Goal: Task Accomplishment & Management: Complete application form

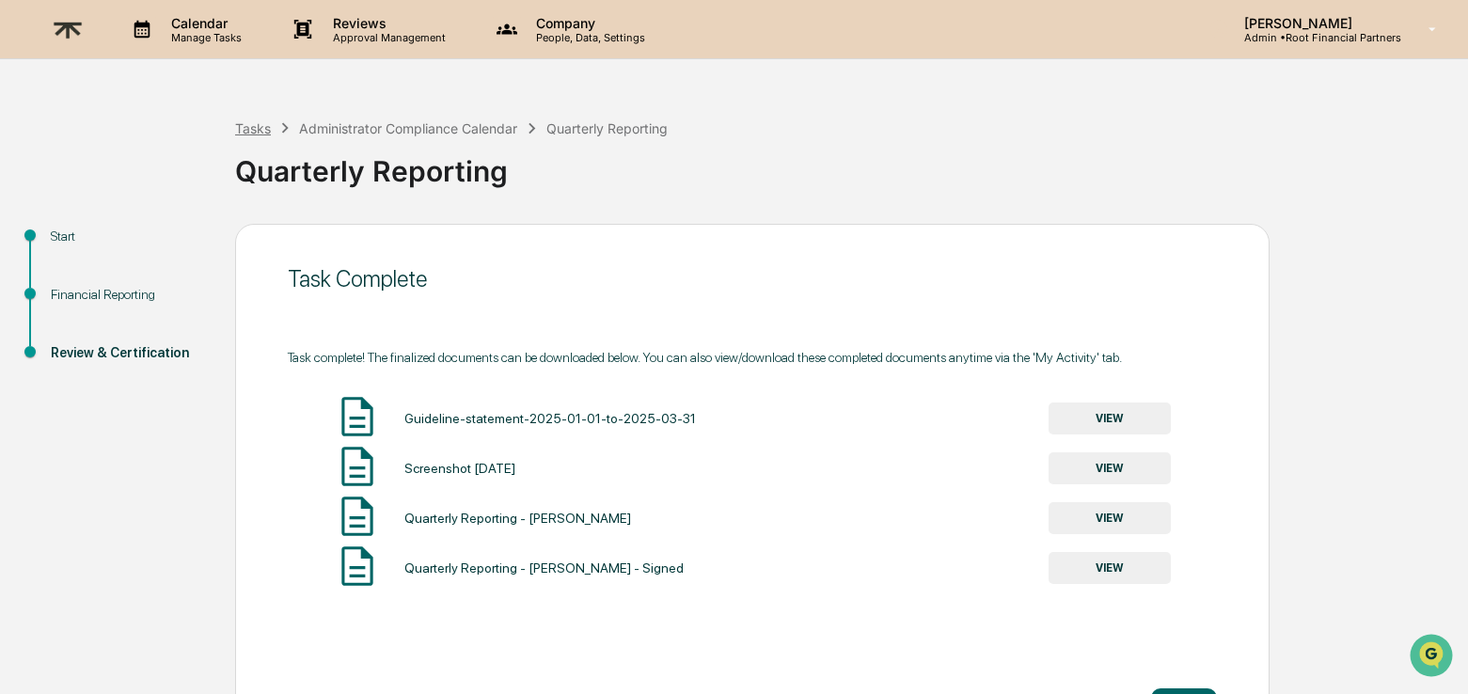
click at [255, 128] on div "Tasks" at bounding box center [253, 128] width 36 height 16
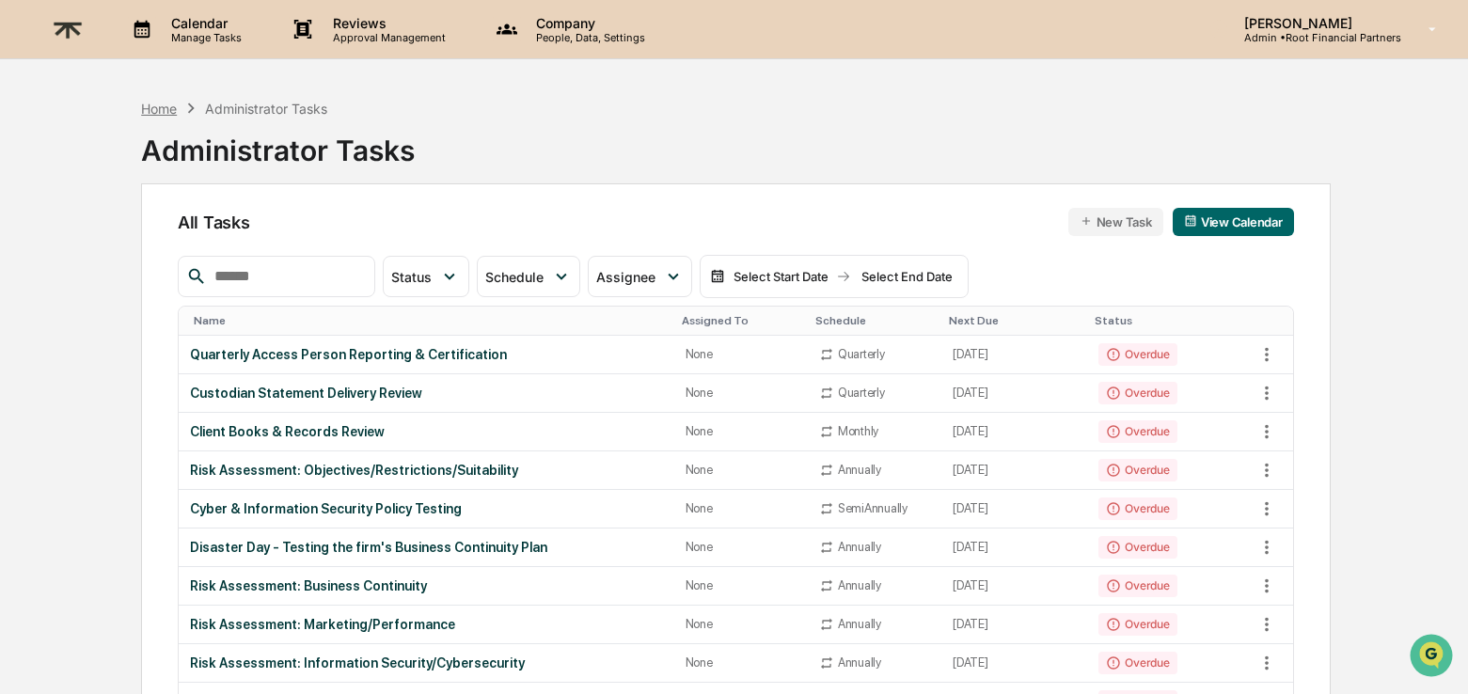
click at [171, 110] on div "Home" at bounding box center [159, 109] width 36 height 16
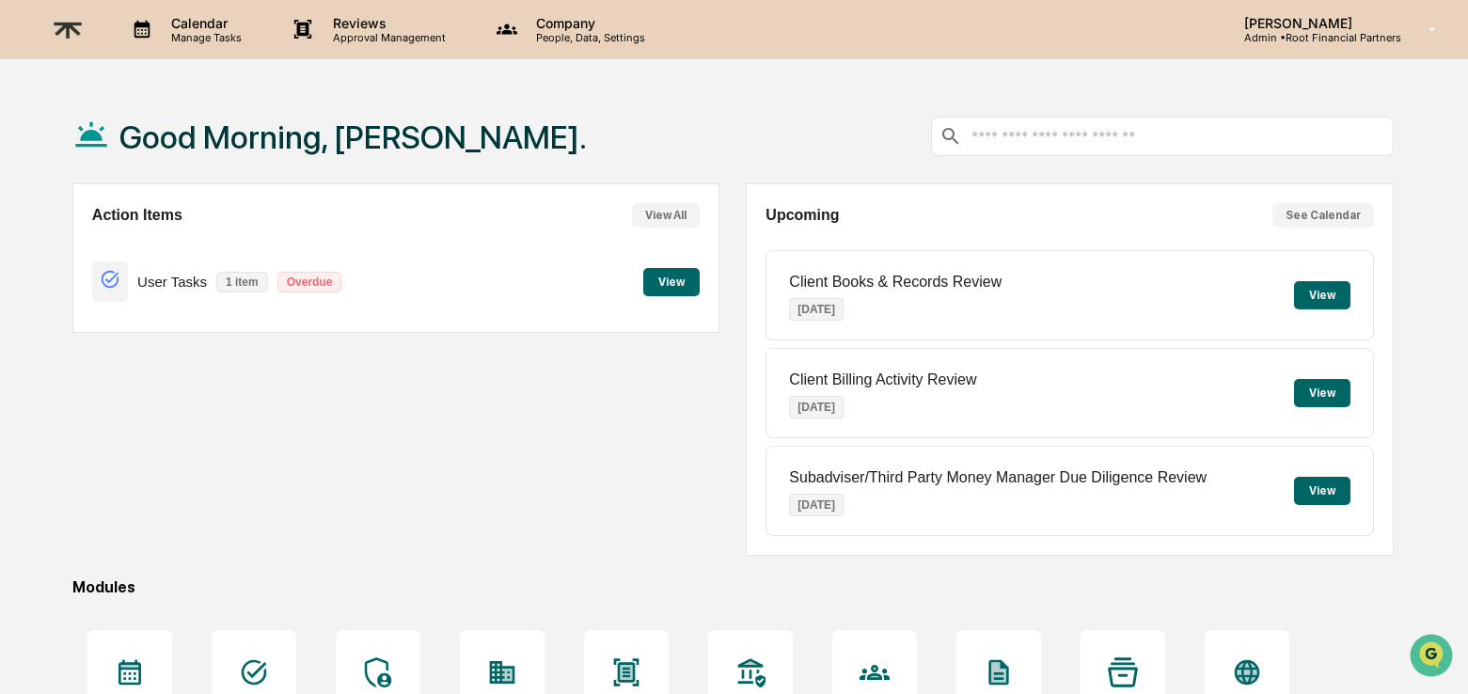
click at [665, 273] on button "View" at bounding box center [671, 282] width 56 height 28
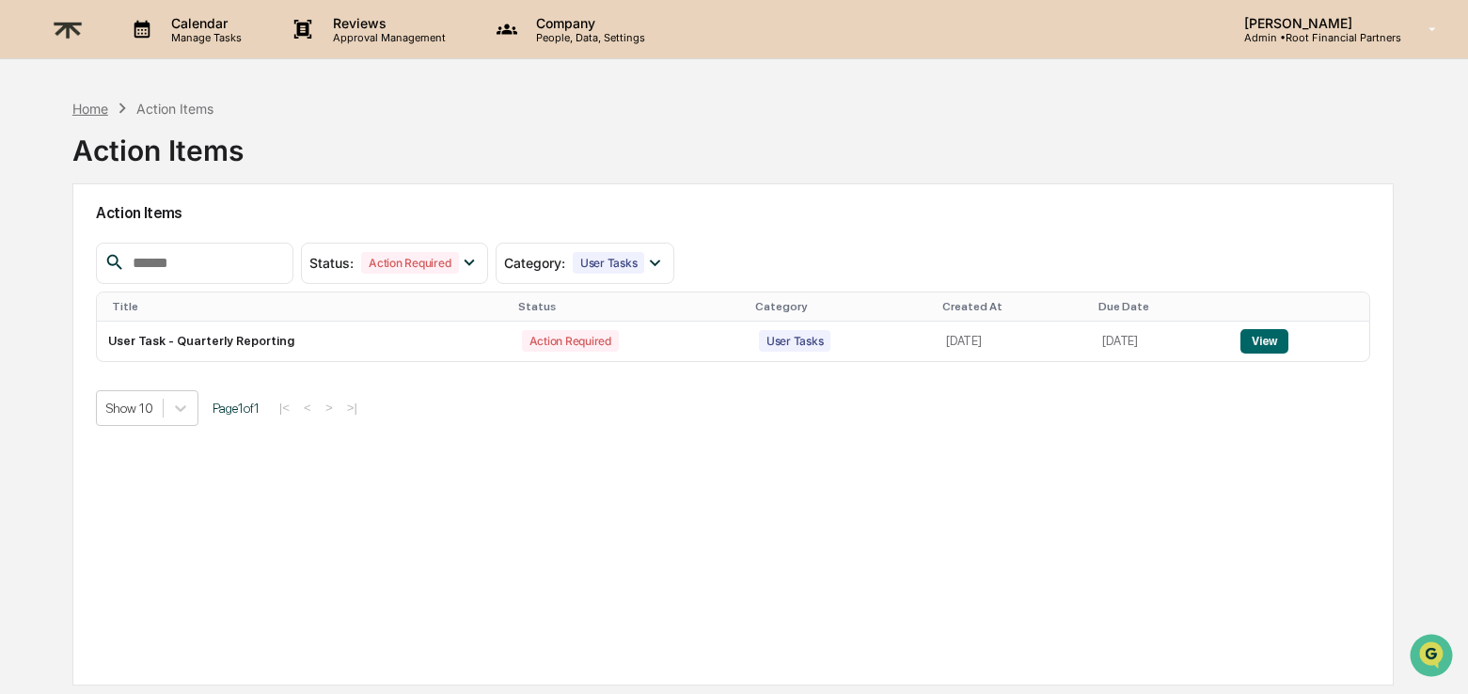
click at [104, 102] on div "Home" at bounding box center [90, 109] width 36 height 16
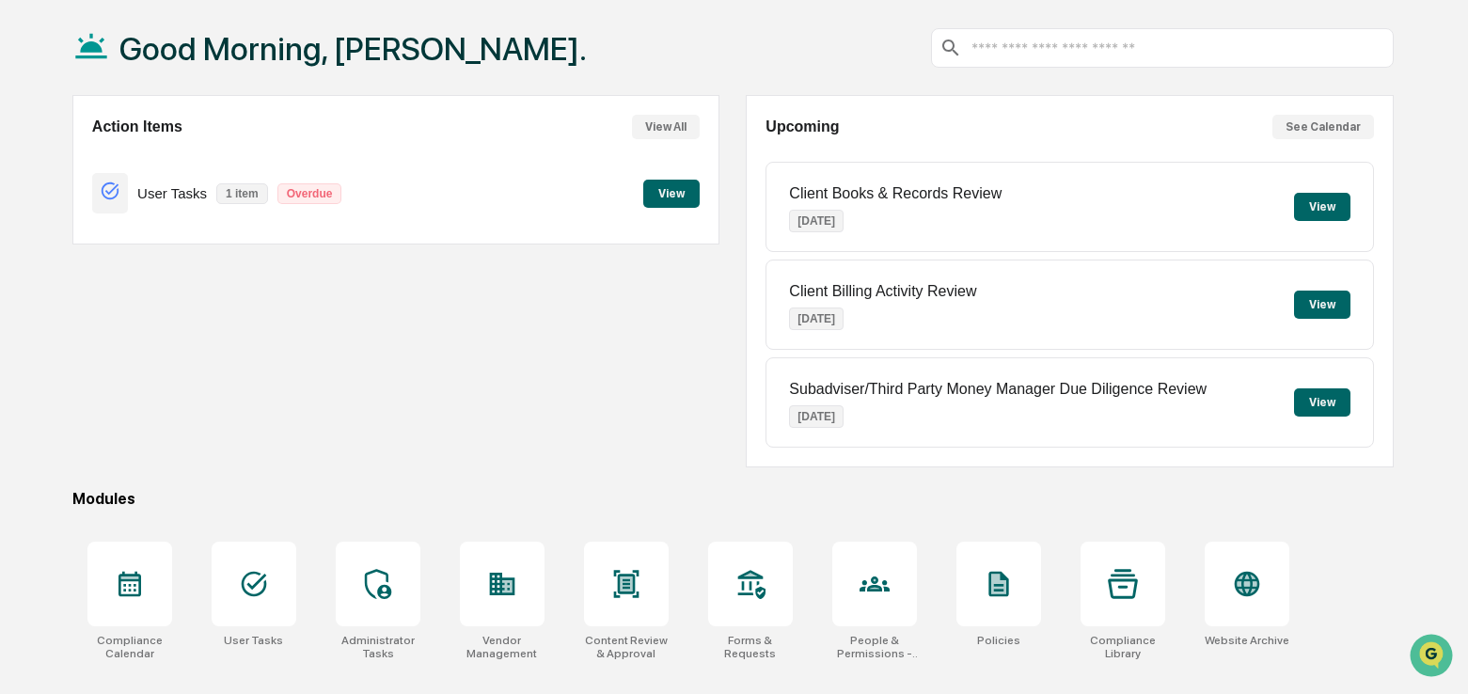
scroll to position [89, 0]
click at [863, 584] on icon at bounding box center [874, 582] width 30 height 15
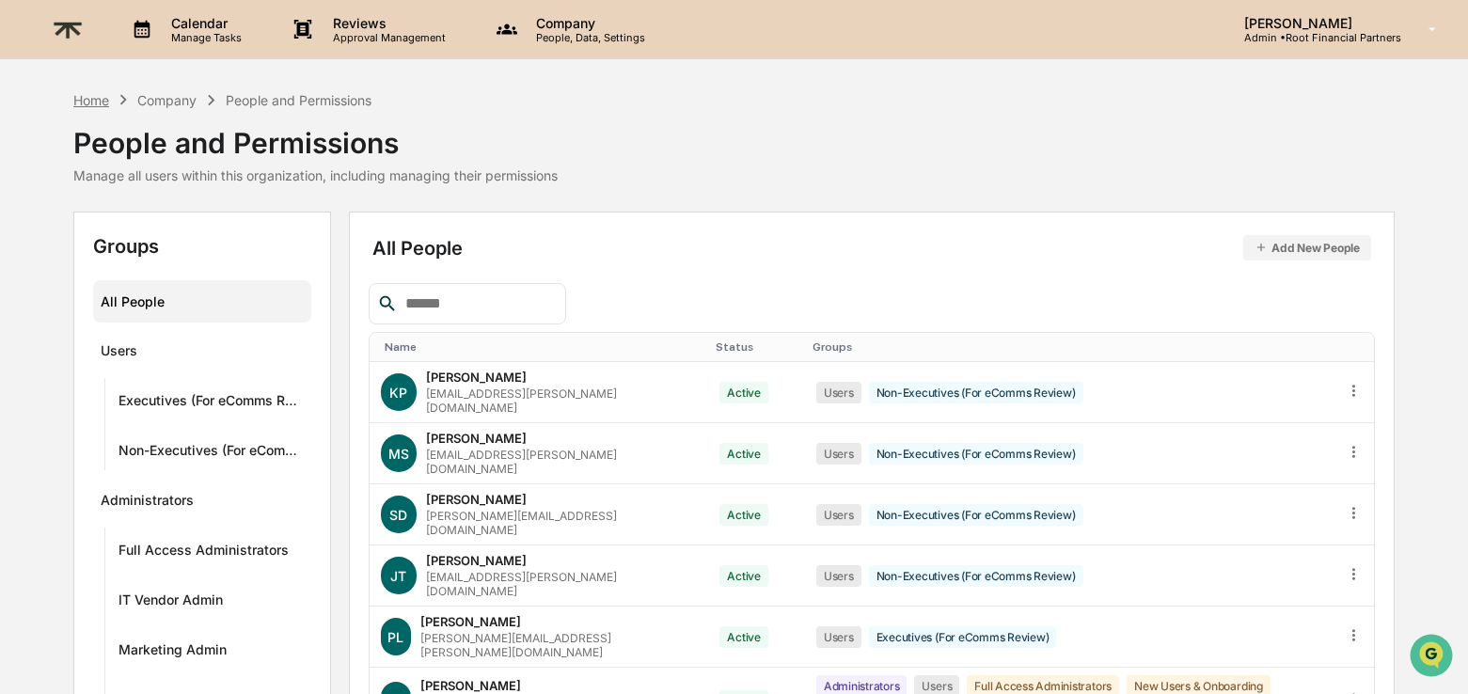
click at [91, 100] on div "Home" at bounding box center [91, 100] width 36 height 16
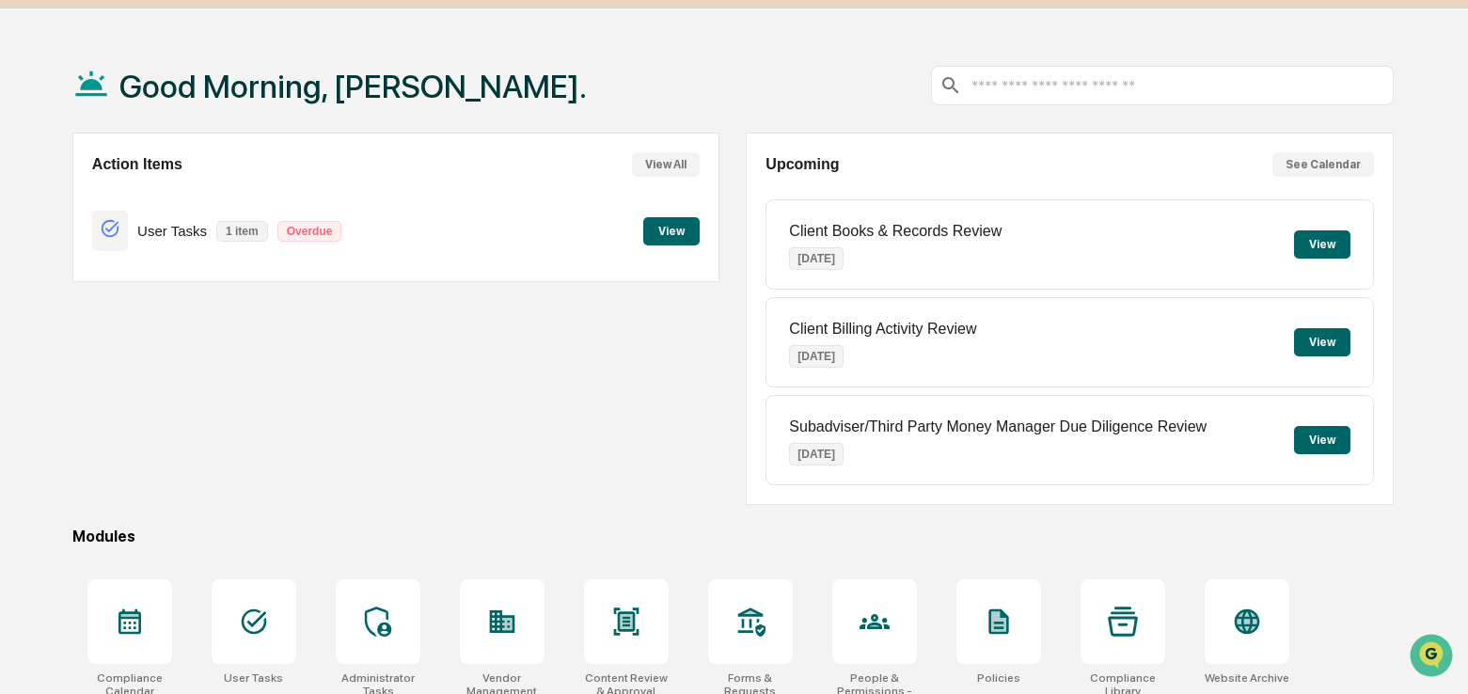
scroll to position [89, 0]
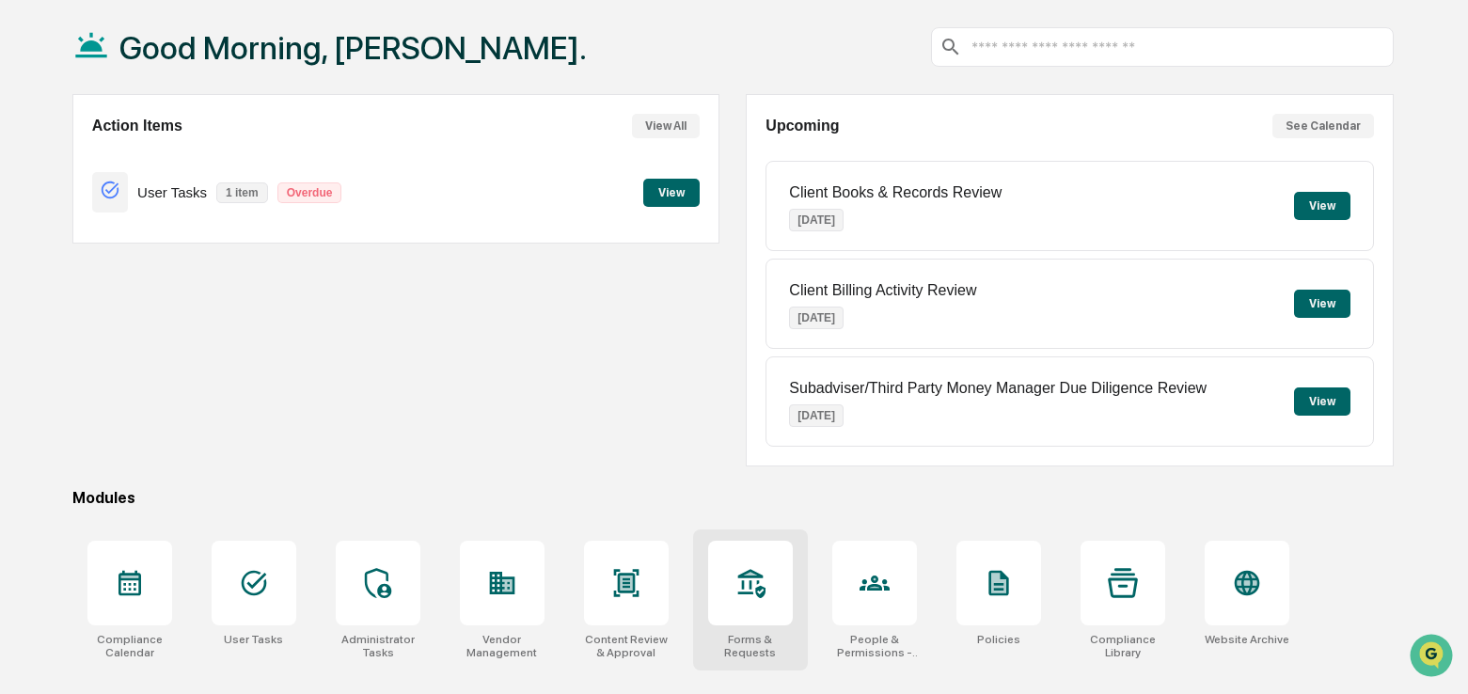
click at [759, 579] on icon at bounding box center [750, 583] width 27 height 29
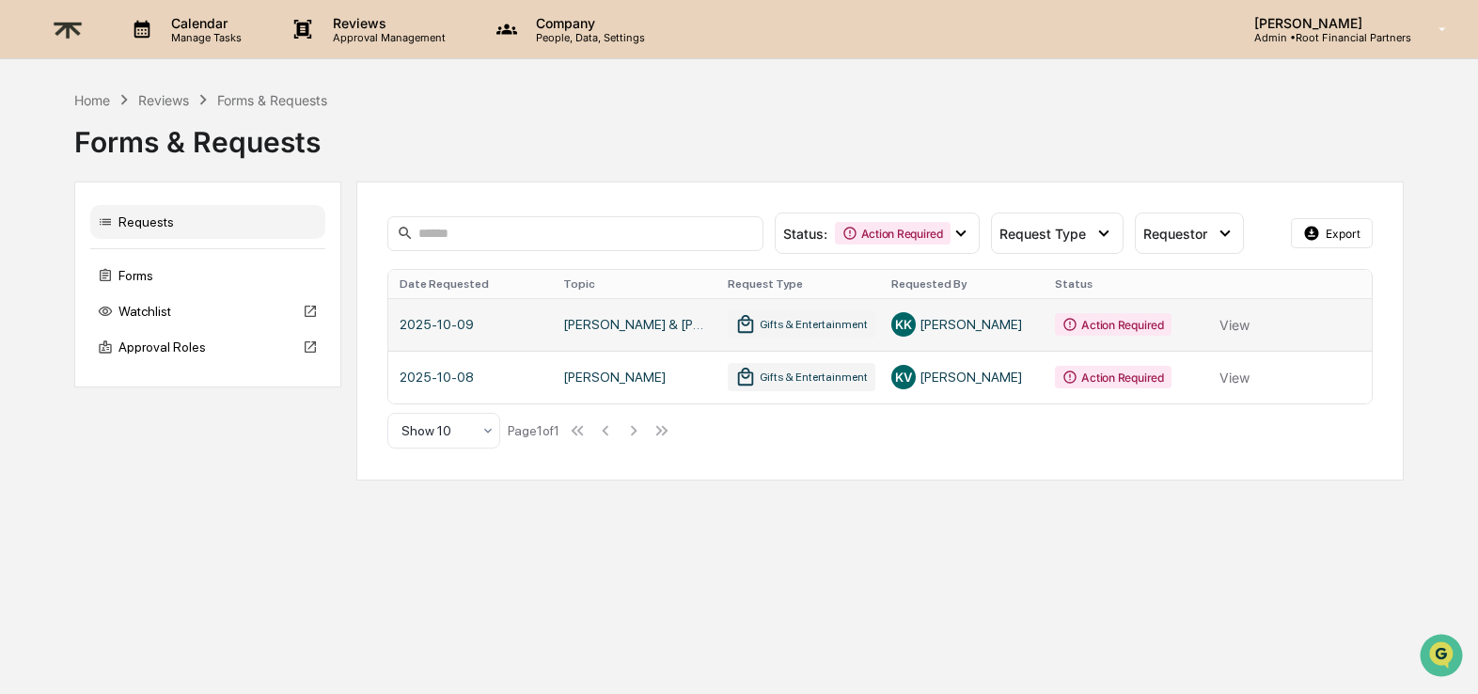
click at [1233, 323] on link at bounding box center [880, 324] width 984 height 53
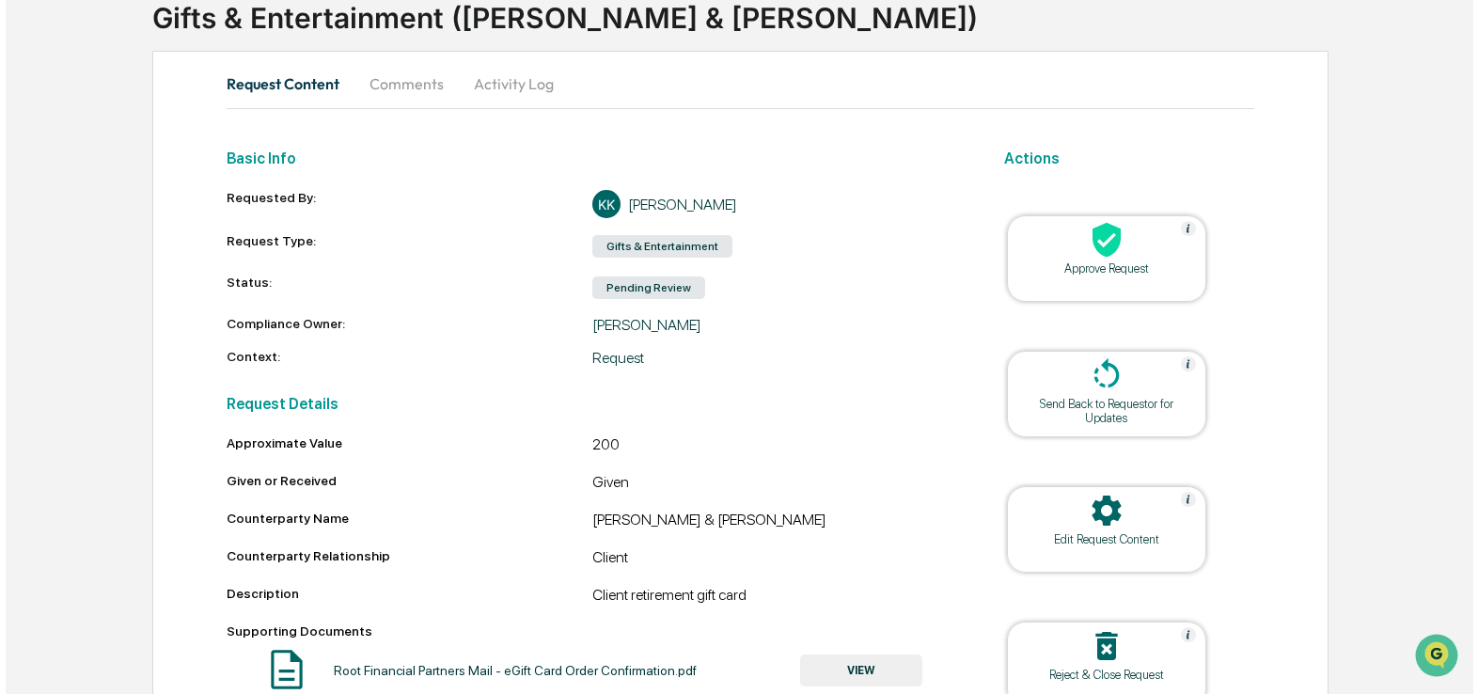
scroll to position [235, 0]
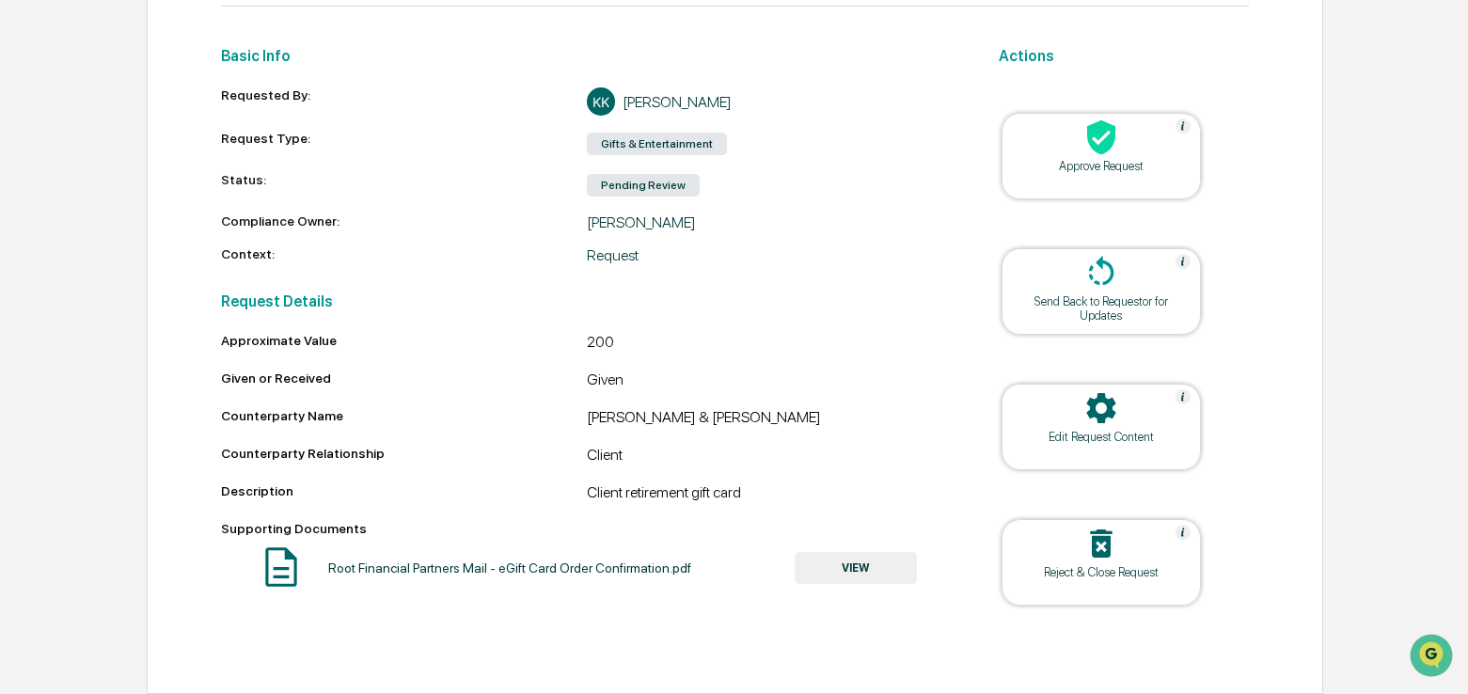
click at [1050, 162] on div "Approve Request" at bounding box center [1100, 166] width 169 height 14
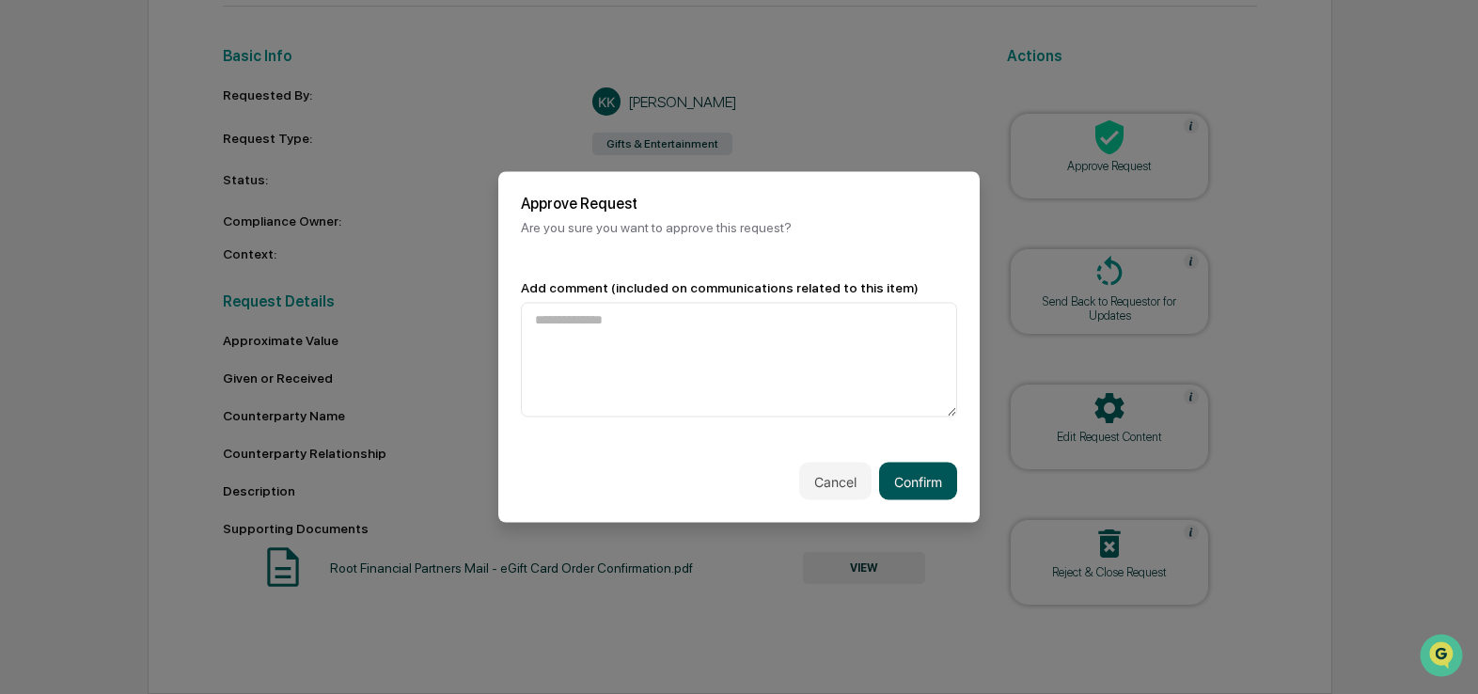
click at [893, 478] on button "Confirm" at bounding box center [918, 482] width 78 height 38
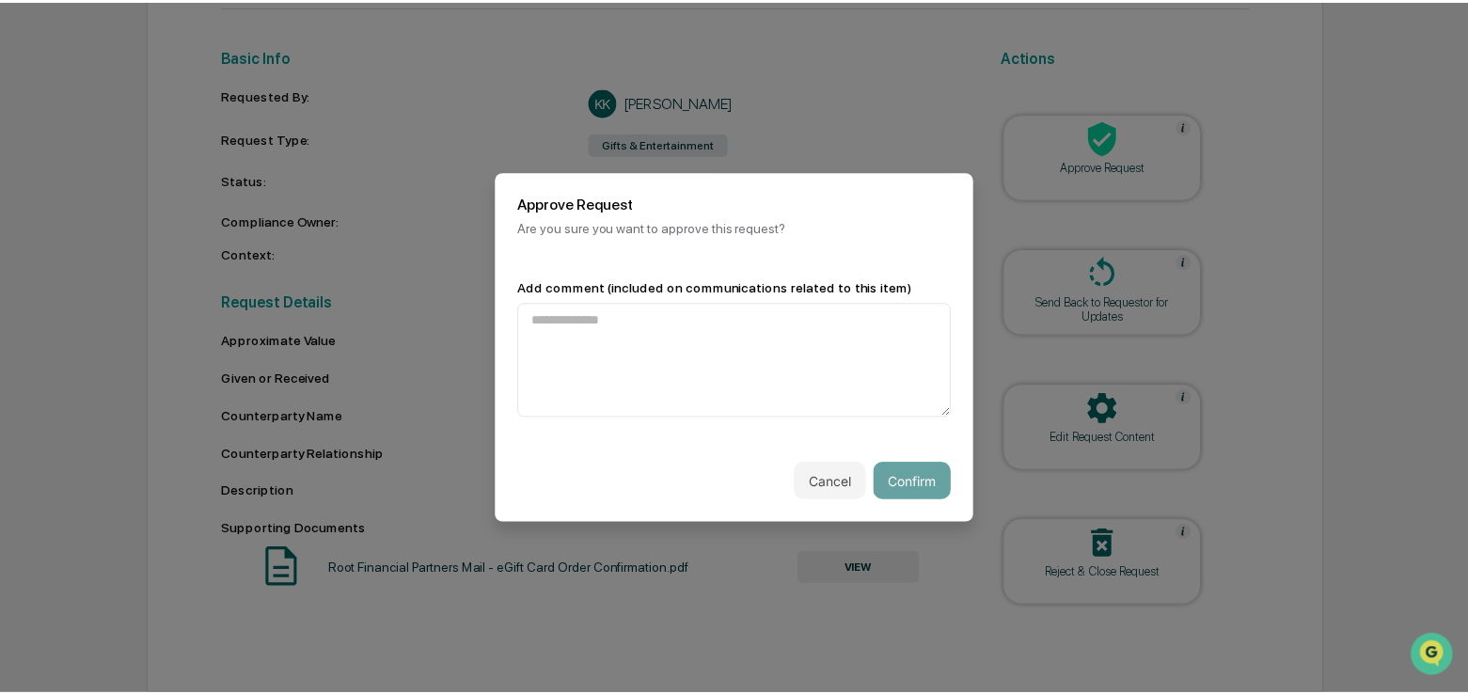
scroll to position [177, 0]
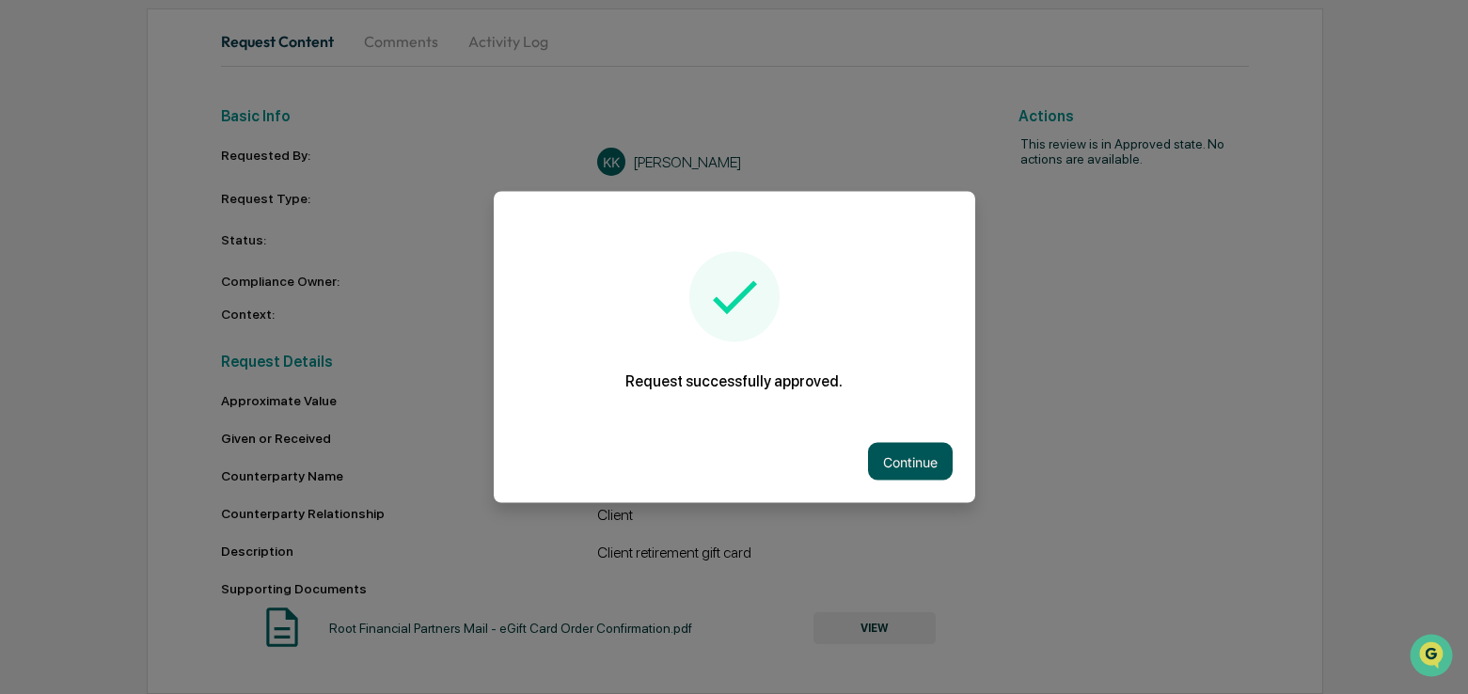
click at [878, 449] on button "Continue" at bounding box center [910, 462] width 85 height 38
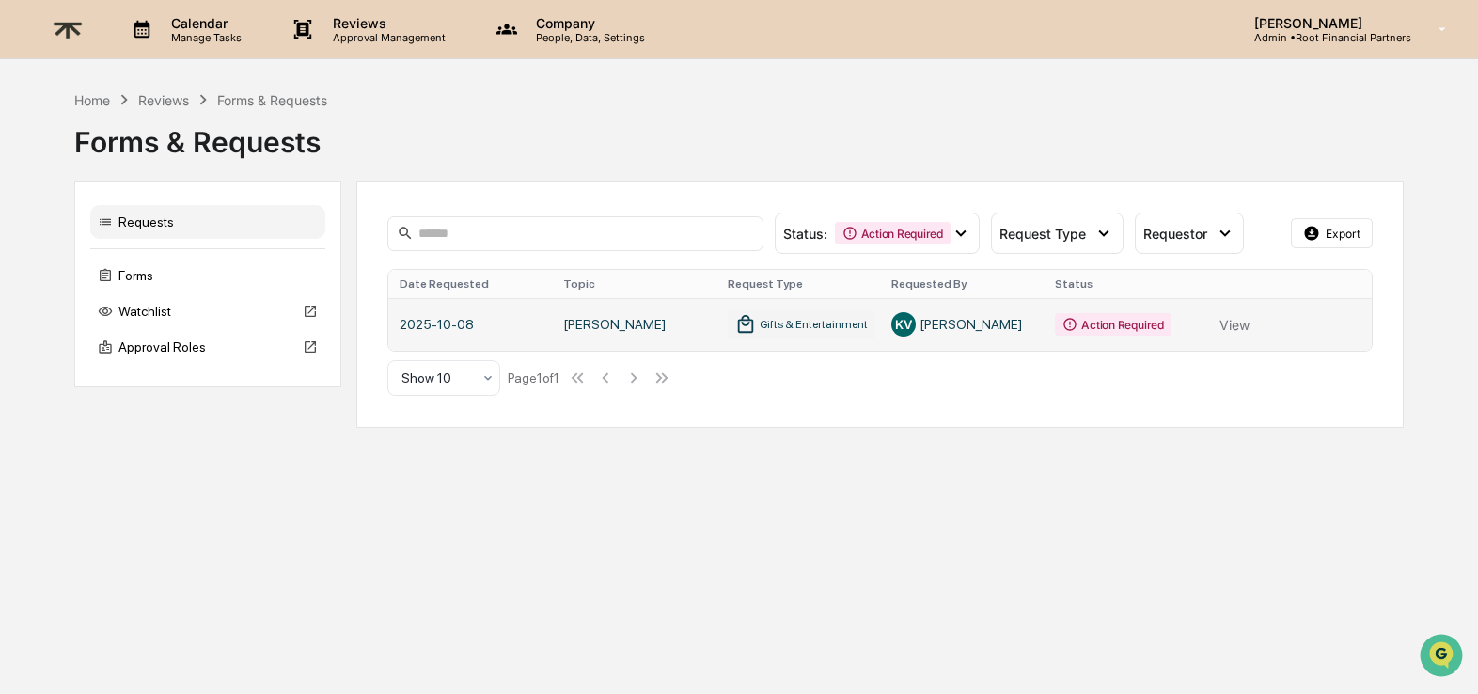
click at [1216, 320] on link at bounding box center [880, 324] width 984 height 53
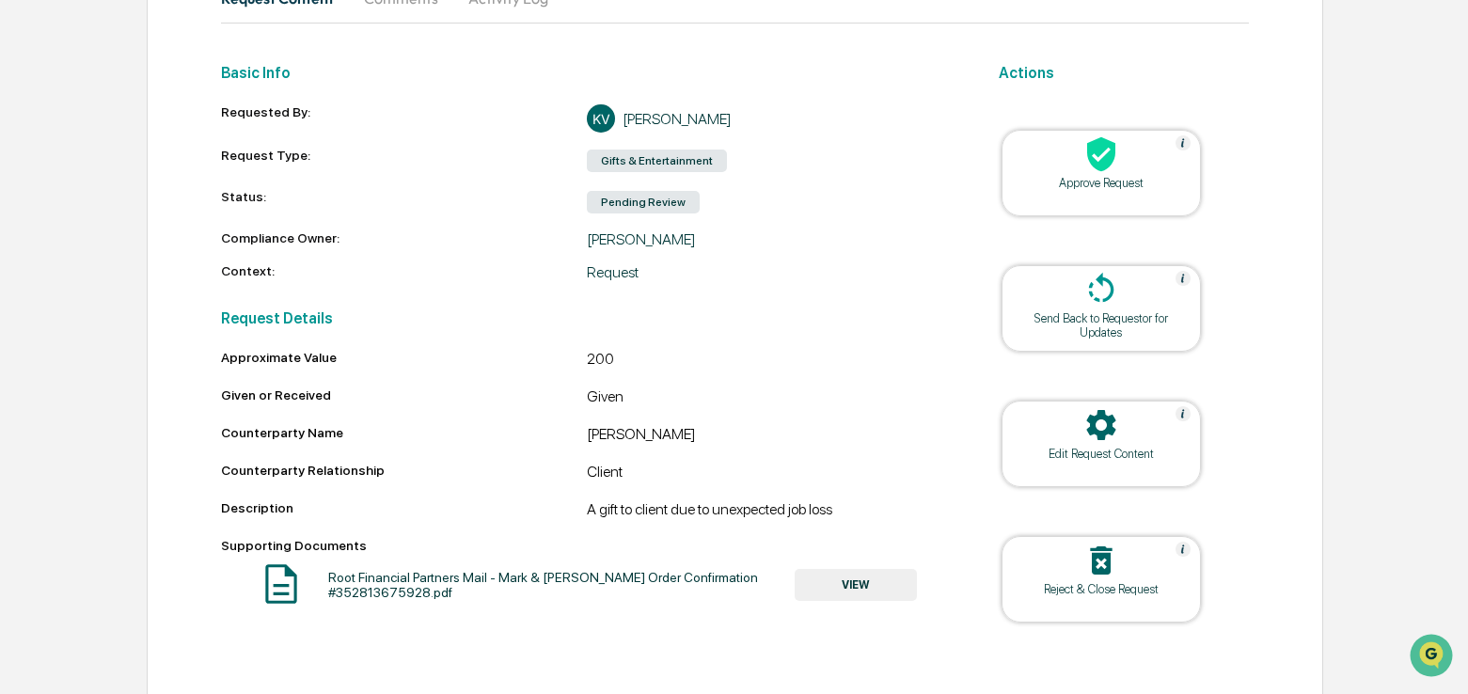
scroll to position [222, 0]
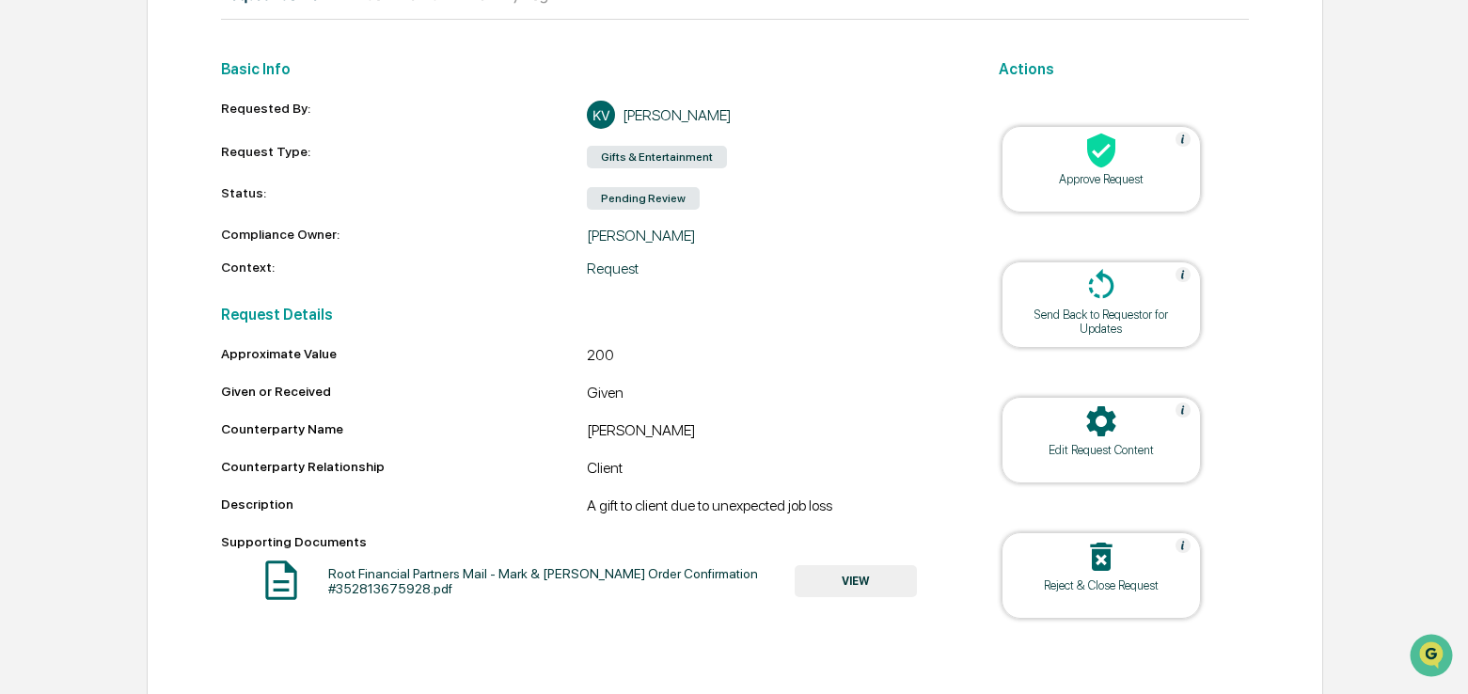
click at [841, 592] on button "VIEW" at bounding box center [855, 581] width 122 height 32
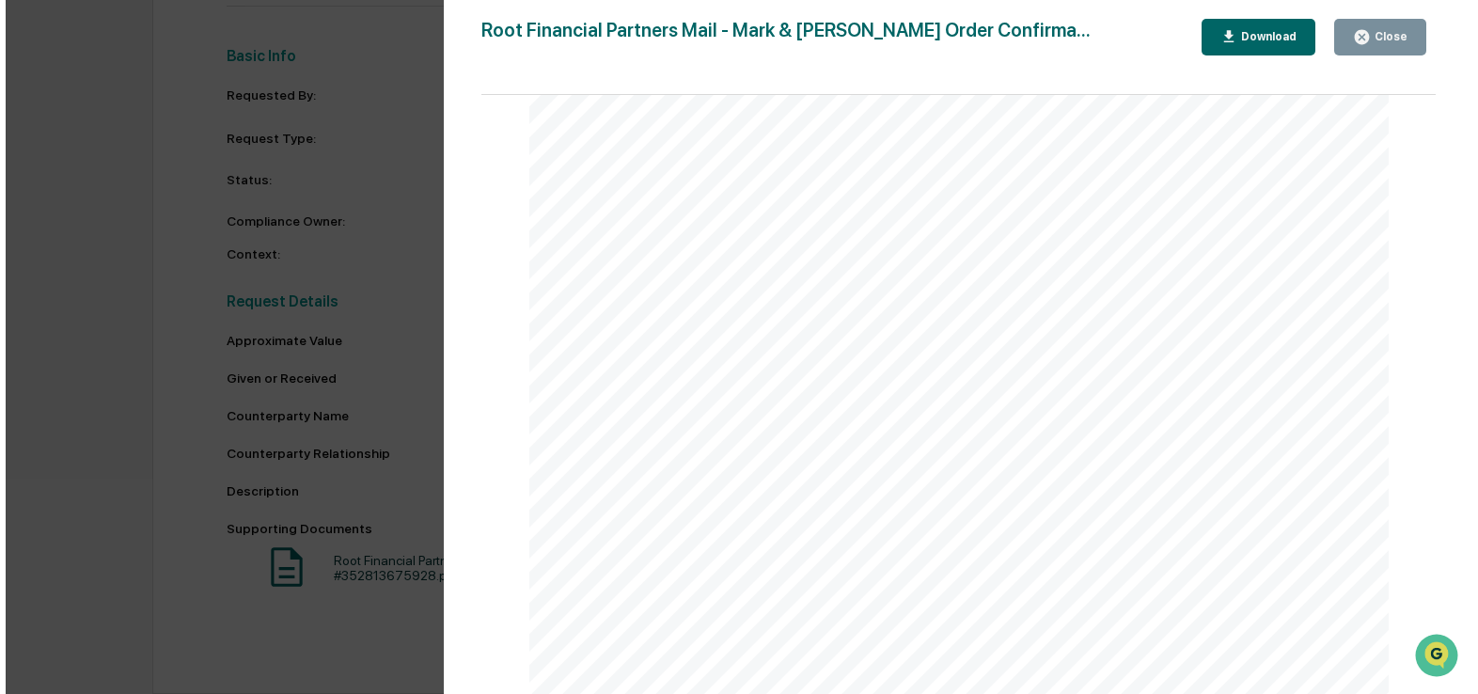
scroll to position [496, 0]
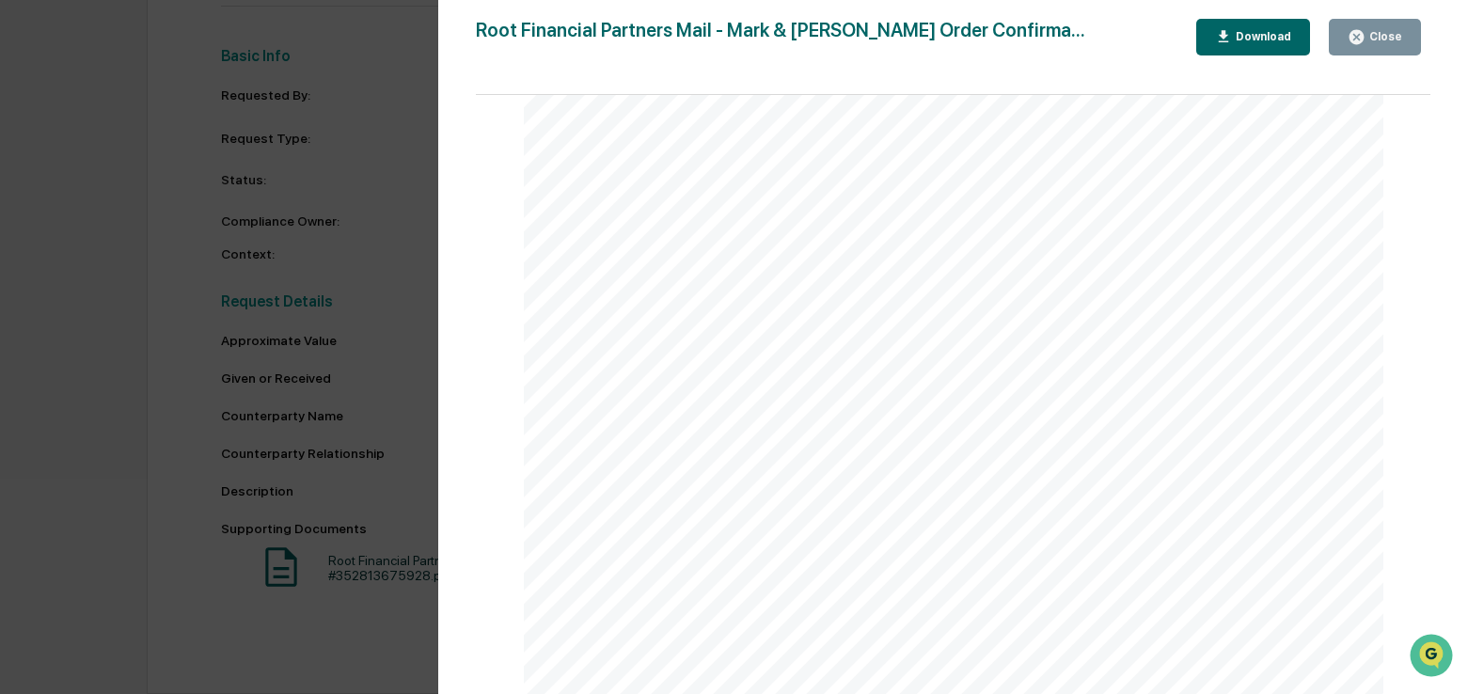
click at [359, 207] on div "Version History [DATE] 08:31 PM [PERSON_NAME] Root Financial Partners Mail - Ma…" at bounding box center [734, 347] width 1468 height 694
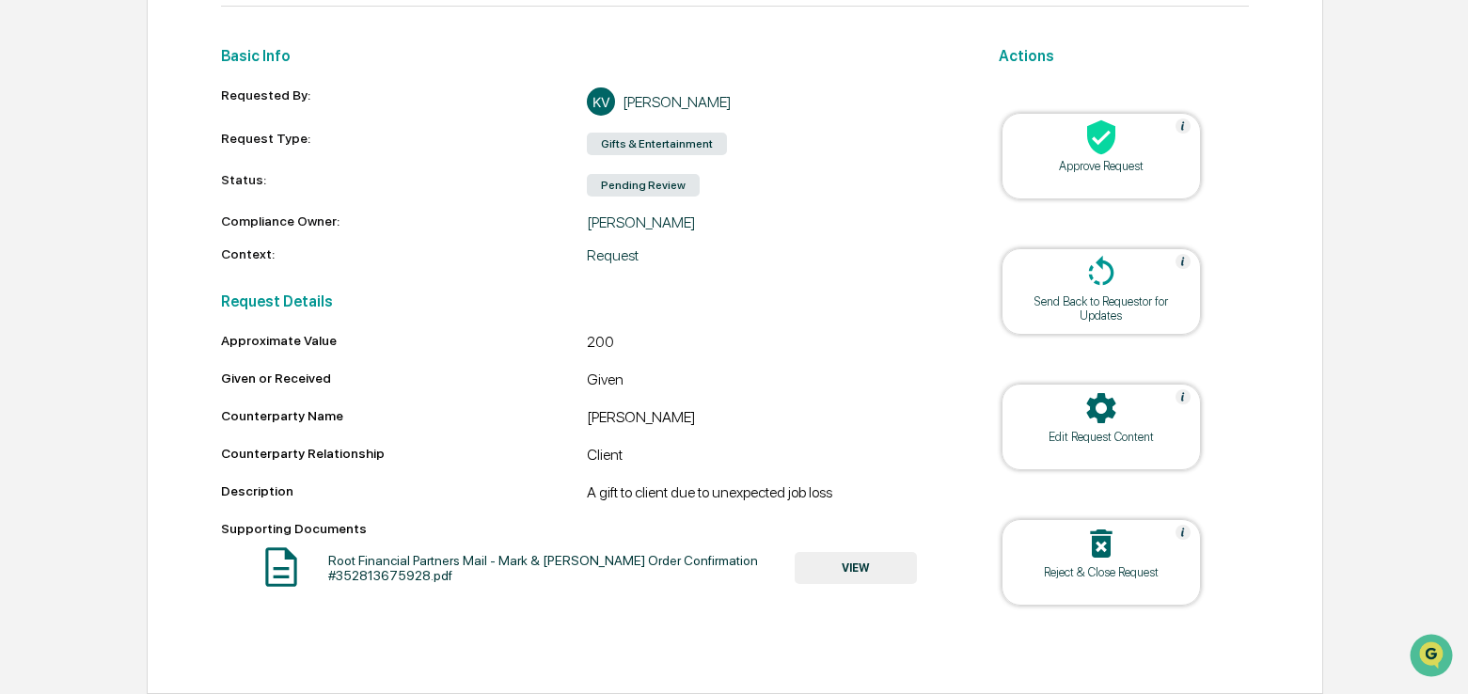
click at [1117, 155] on icon at bounding box center [1101, 137] width 38 height 38
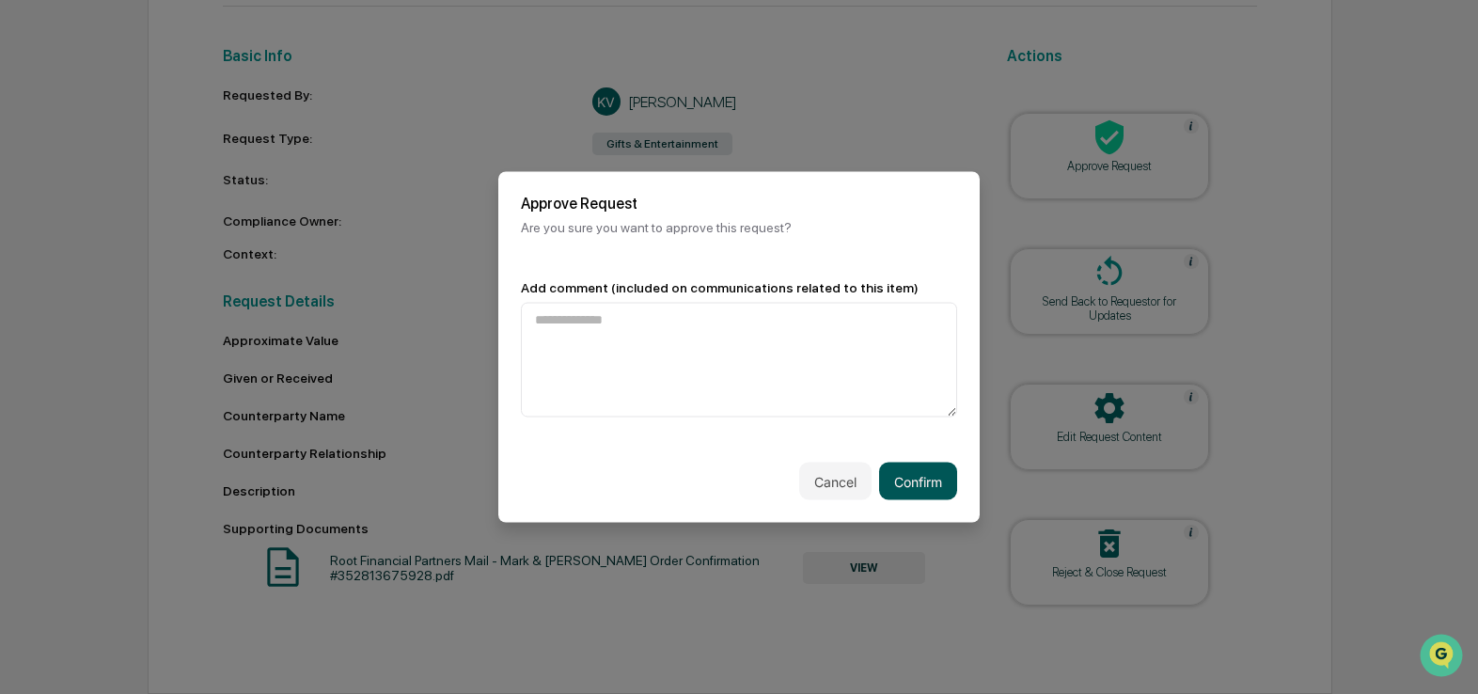
click at [898, 467] on button "Confirm" at bounding box center [918, 482] width 78 height 38
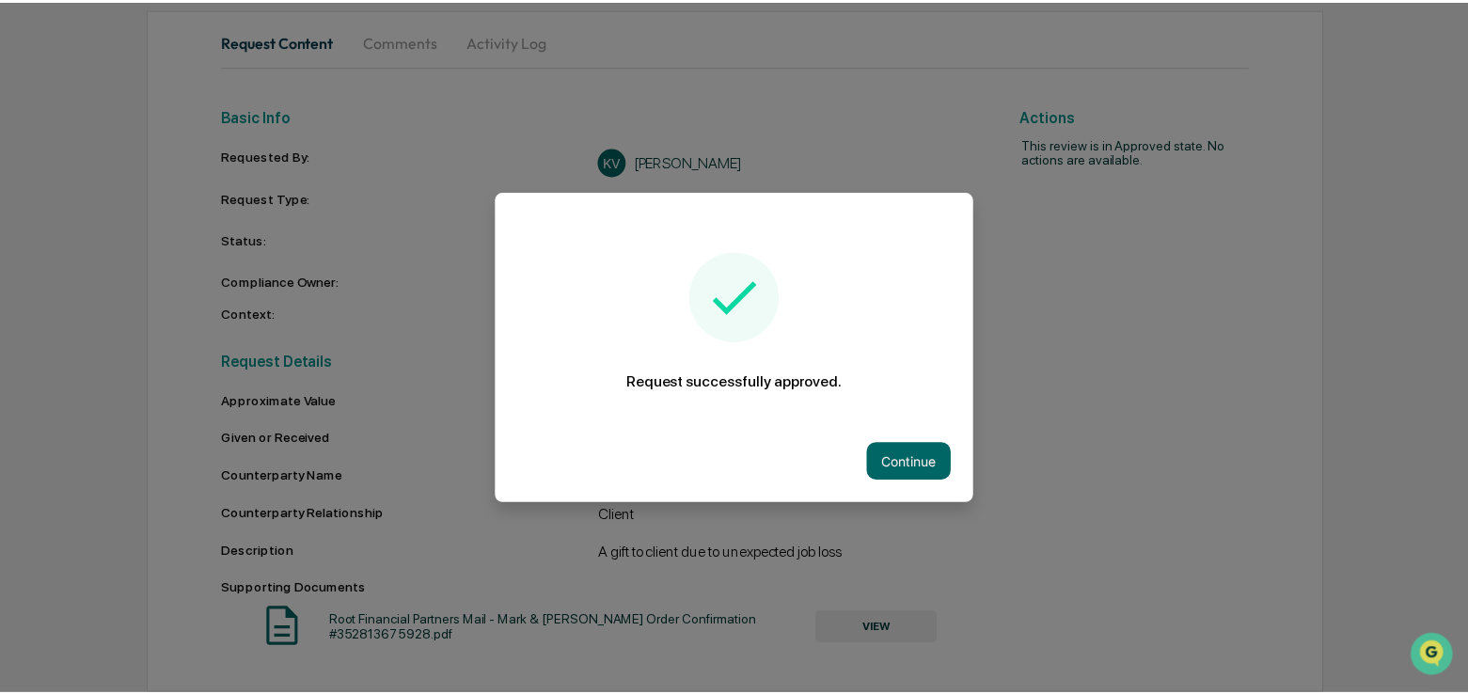
scroll to position [0, 0]
